Goal: Navigation & Orientation: Find specific page/section

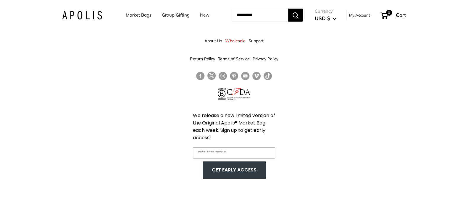
click at [361, 15] on link "My Account" at bounding box center [359, 15] width 21 height 7
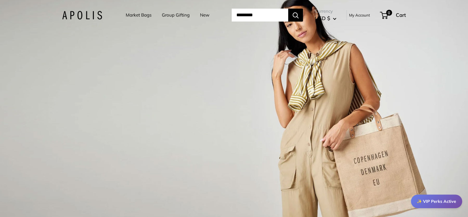
click at [139, 15] on link "Market Bags" at bounding box center [139, 15] width 26 height 8
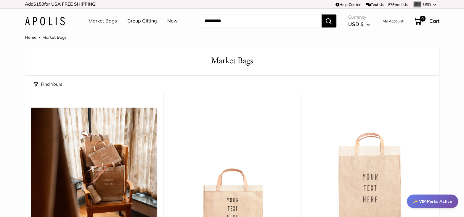
click at [35, 19] on img at bounding box center [45, 21] width 40 height 9
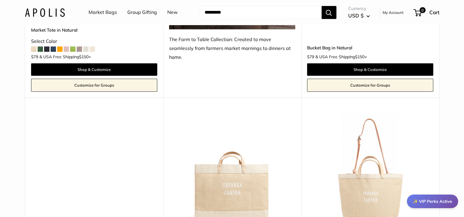
scroll to position [444, 0]
